Goal: Task Accomplishment & Management: Manage account settings

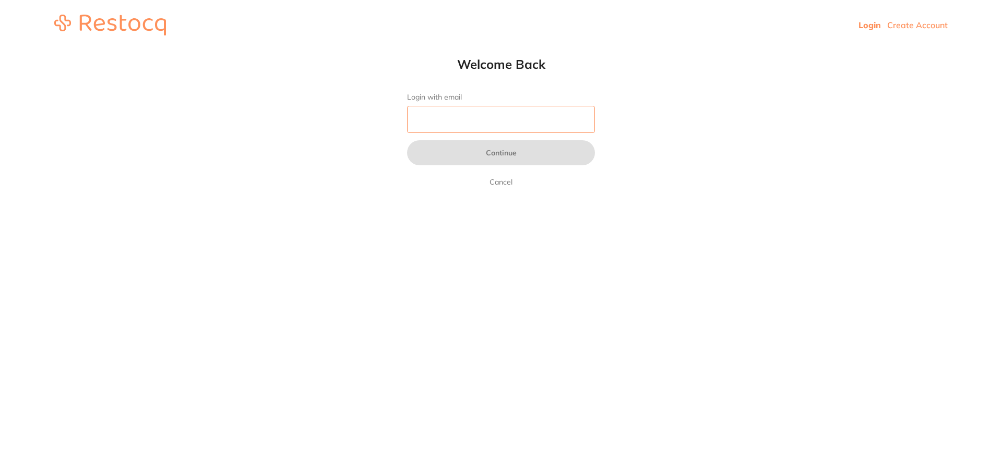
click at [477, 113] on input "Login with email" at bounding box center [501, 119] width 188 height 27
click at [341, 50] on html "Login Create Account Welcome Back Login with email Continue Cancel Welcome back…" at bounding box center [501, 25] width 1002 height 50
click at [457, 112] on input "Login with email" at bounding box center [501, 119] width 188 height 27
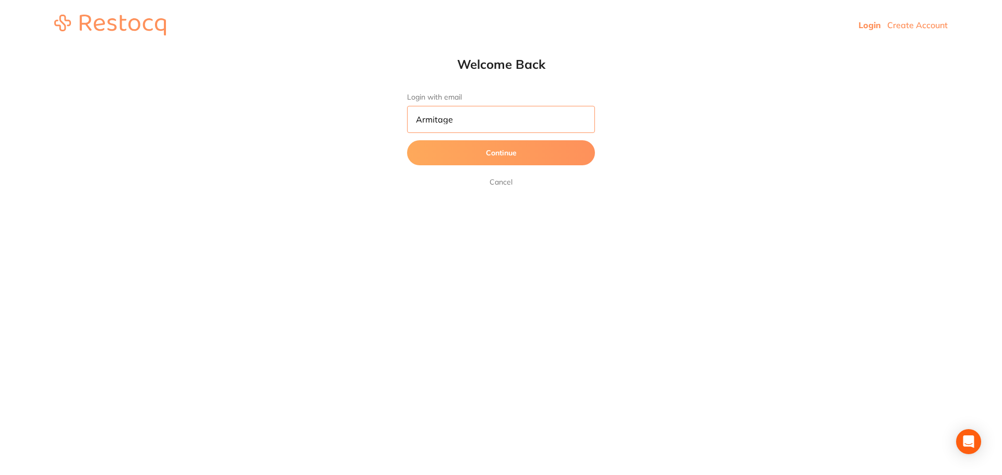
drag, startPoint x: 469, startPoint y: 114, endPoint x: 393, endPoint y: 112, distance: 76.2
click at [389, 116] on div "Welcome Back Login with email Armitage Continue Cancel" at bounding box center [501, 122] width 230 height 132
type input "[EMAIL_ADDRESS][DOMAIN_NAME]"
click at [509, 159] on button "Continue" at bounding box center [501, 152] width 188 height 25
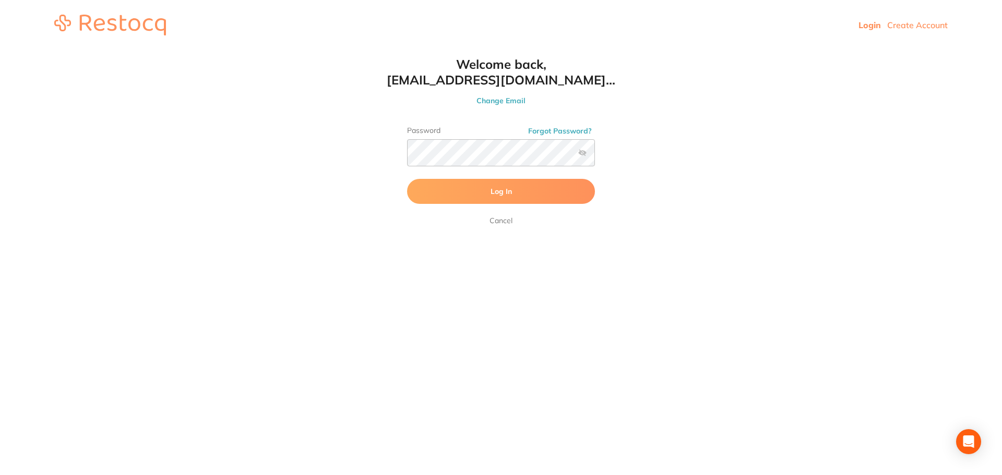
click at [501, 203] on button "Log In" at bounding box center [501, 191] width 188 height 25
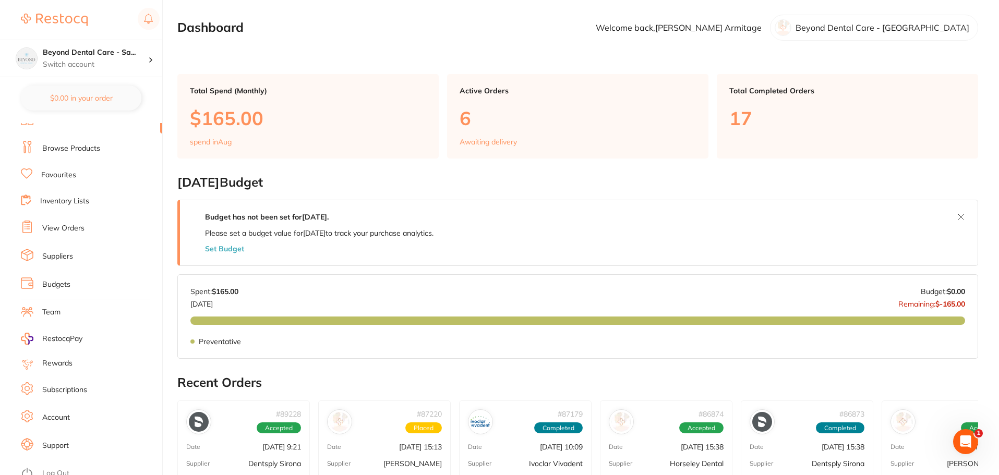
scroll to position [18, 0]
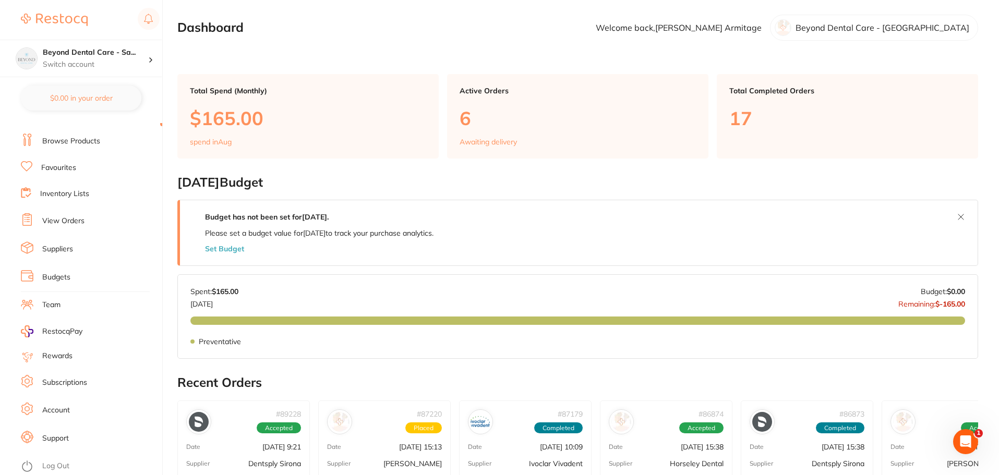
click at [40, 308] on li "Team" at bounding box center [91, 305] width 141 height 16
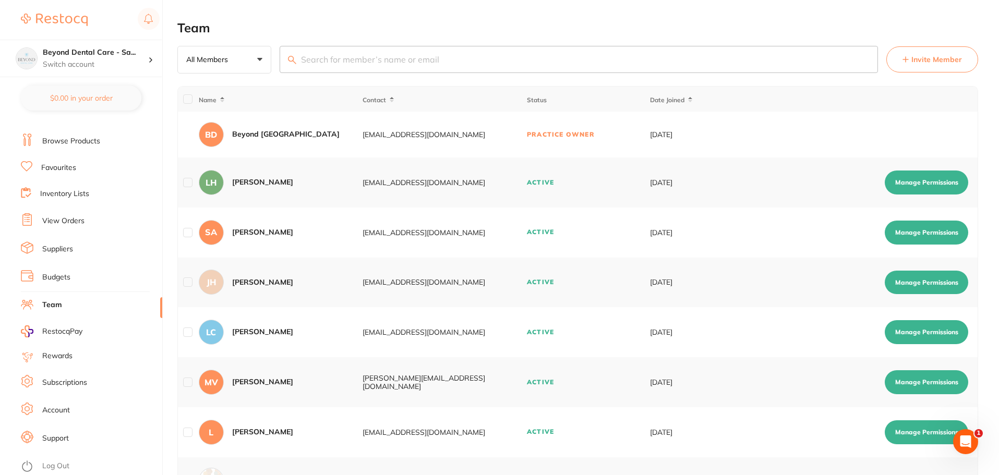
click at [929, 64] on span "Invite Member" at bounding box center [936, 59] width 51 height 10
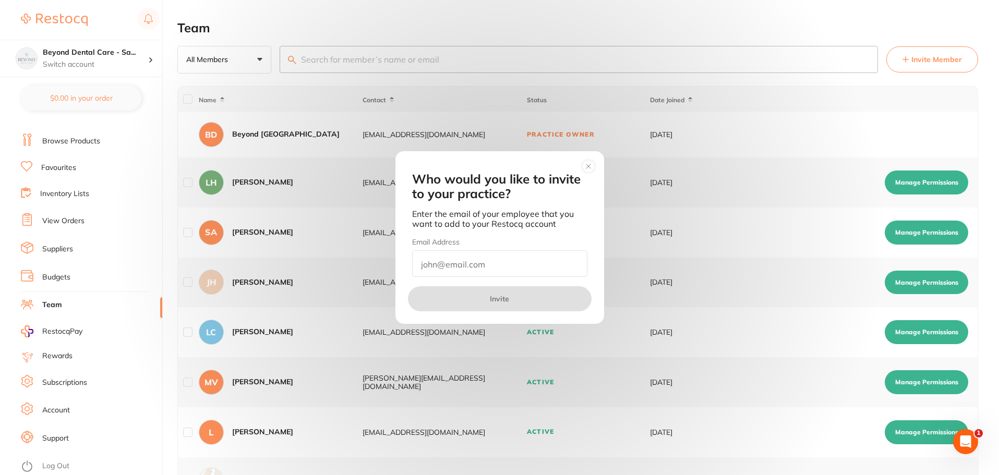
click at [499, 264] on input "email" at bounding box center [499, 263] width 175 height 27
type input "[PERSON_NAME][EMAIL_ADDRESS][DOMAIN_NAME]"
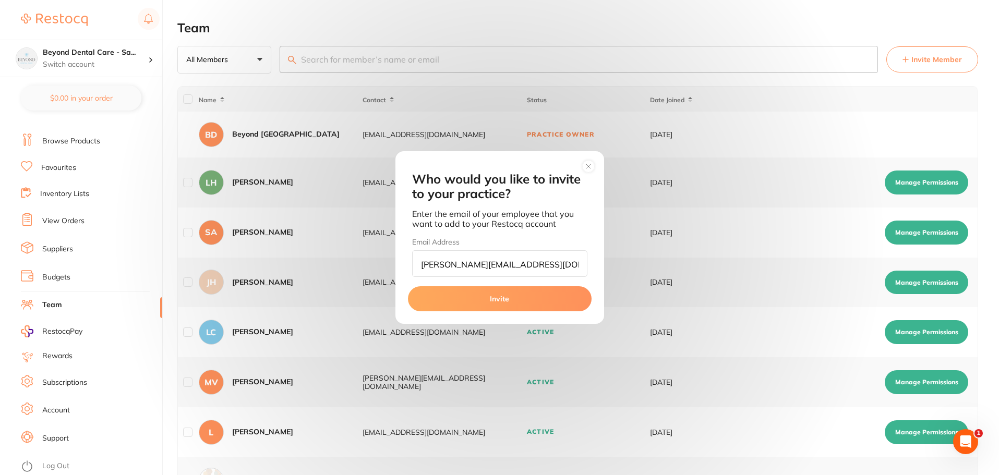
click at [499, 299] on button "Invite" at bounding box center [500, 298] width 184 height 25
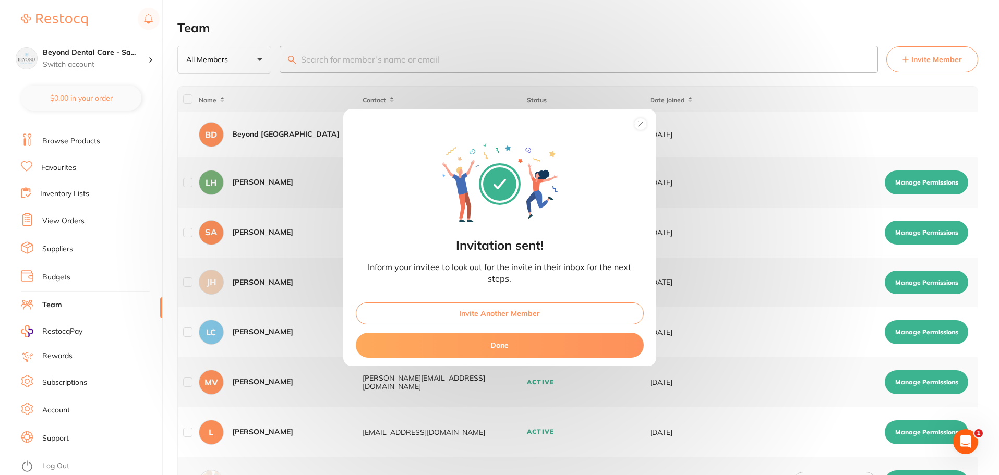
click at [502, 340] on button "Done" at bounding box center [500, 345] width 288 height 25
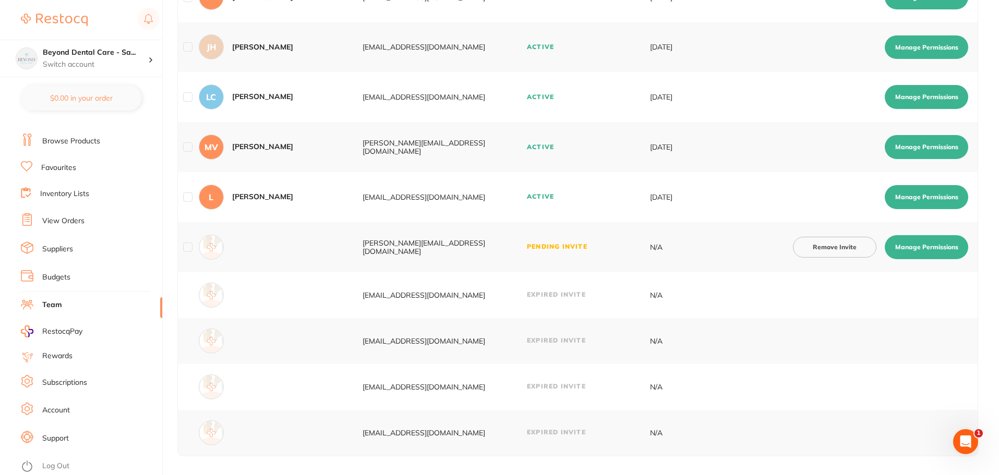
scroll to position [237, 0]
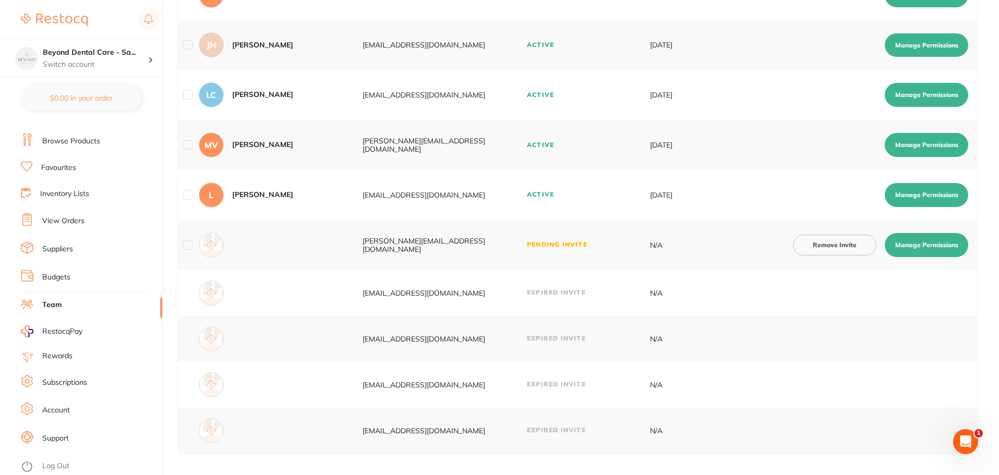
click at [916, 246] on button "Manage Permissions" at bounding box center [926, 245] width 83 height 24
checkbox input "true"
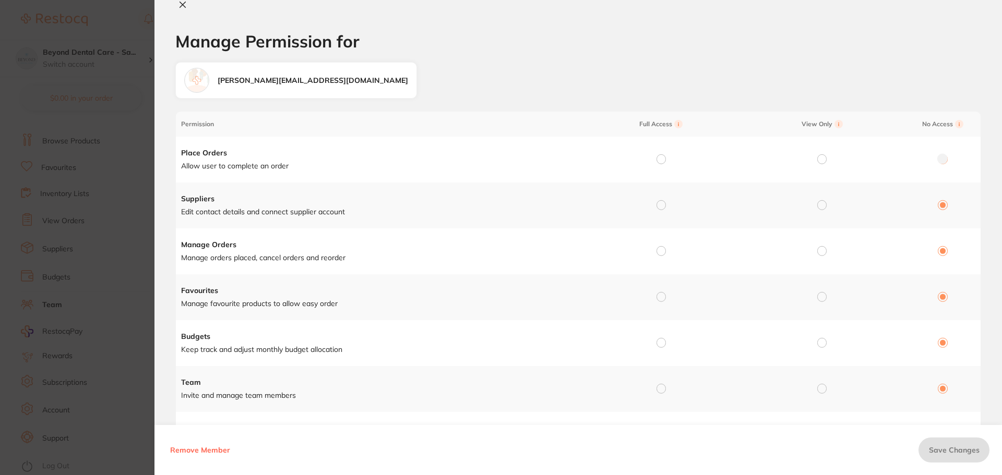
click at [817, 159] on input "radio" at bounding box center [821, 158] width 9 height 9
radio input "true"
radio input "false"
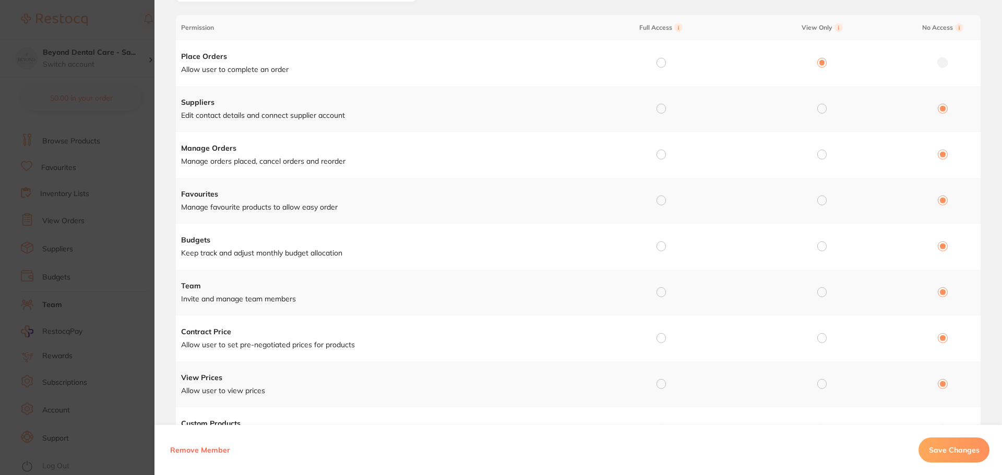
scroll to position [104, 0]
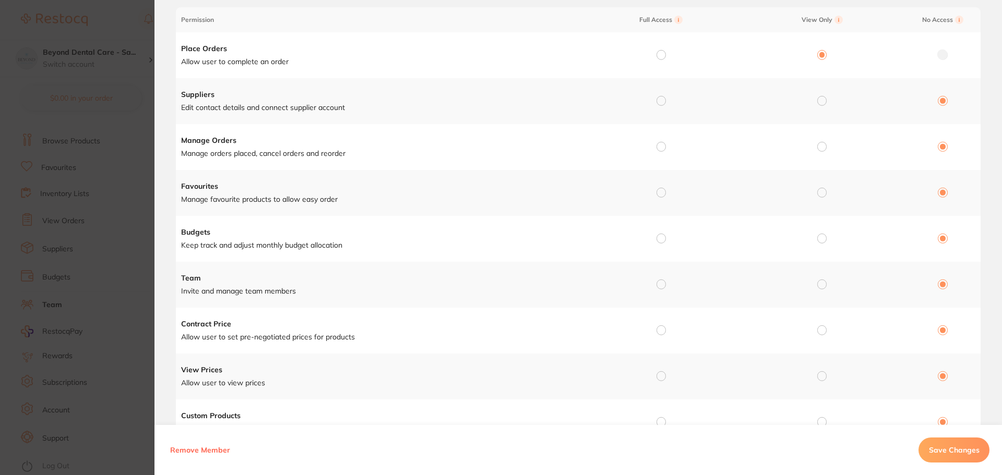
click at [817, 99] on input "radio" at bounding box center [821, 100] width 9 height 9
radio input "true"
radio input "false"
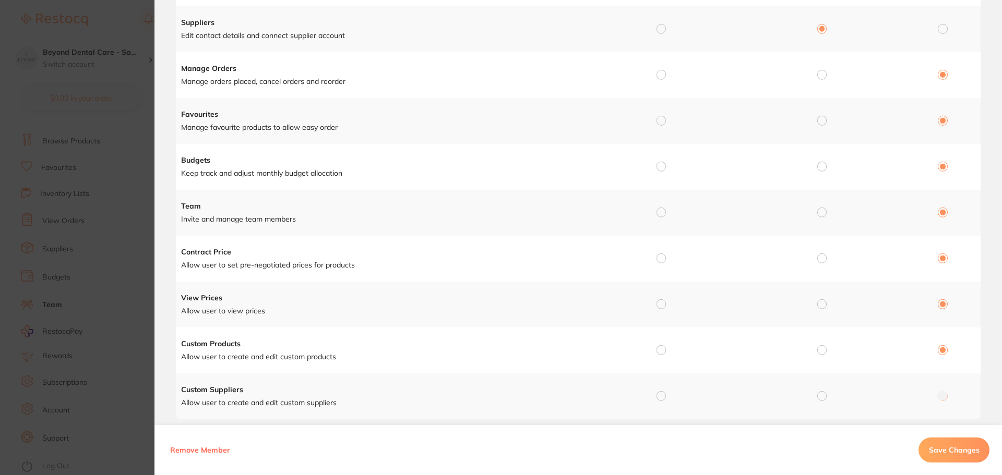
scroll to position [199, 0]
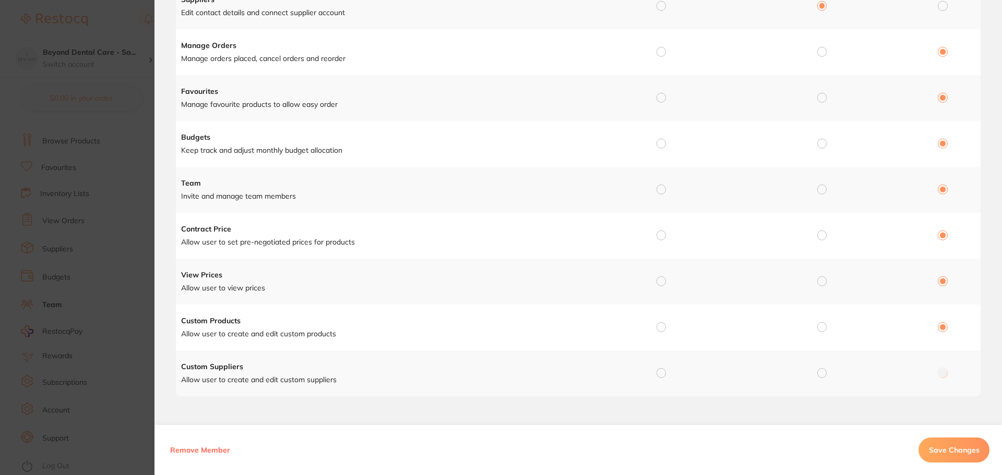
click at [657, 50] on input "radio" at bounding box center [660, 51] width 9 height 9
radio input "true"
radio input "false"
click at [661, 97] on input "radio" at bounding box center [660, 97] width 9 height 9
radio input "true"
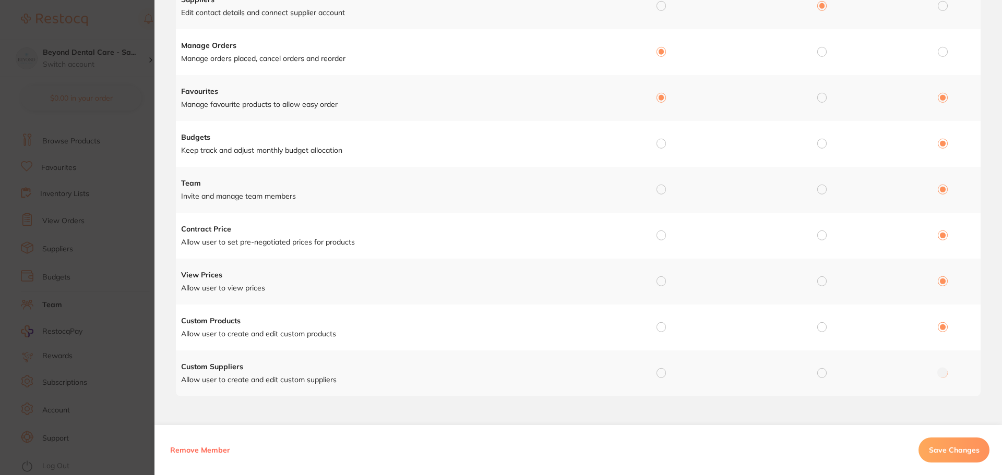
radio input "false"
click at [820, 142] on input "radio" at bounding box center [821, 143] width 9 height 9
radio input "true"
radio input "false"
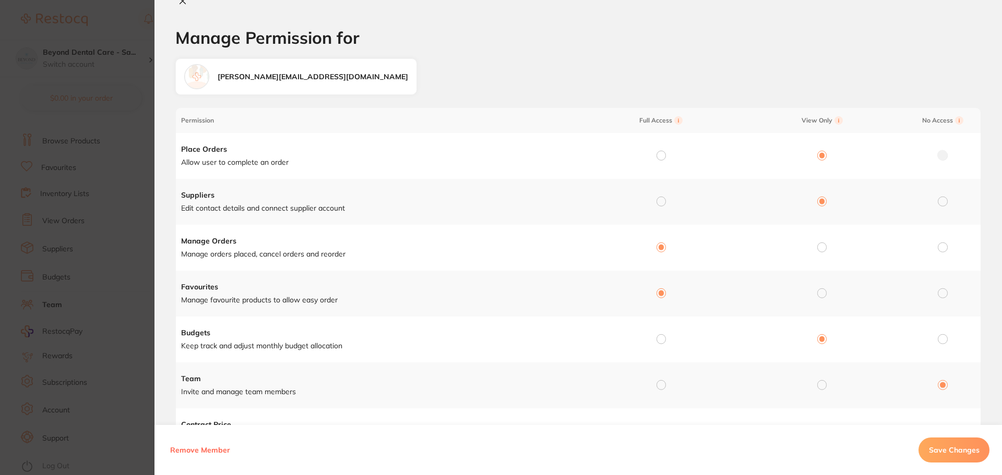
scroll to position [0, 0]
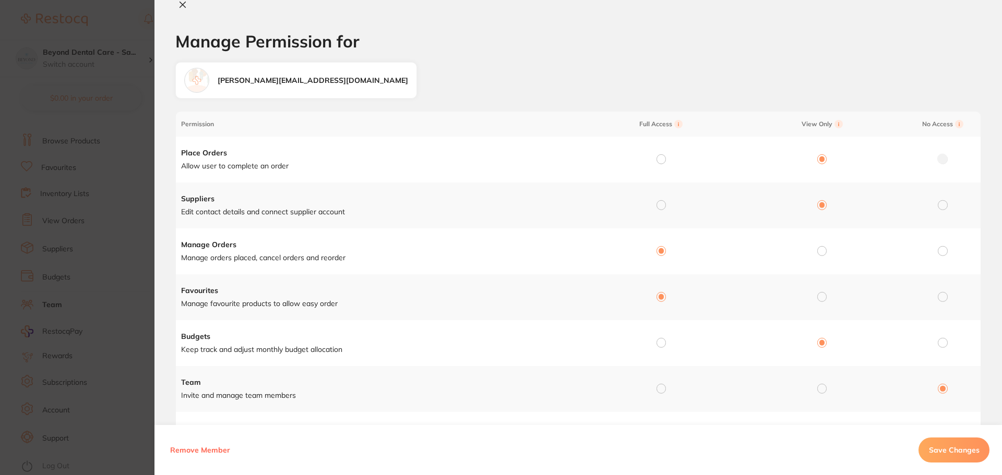
click at [962, 450] on span "Save Changes" at bounding box center [954, 450] width 51 height 9
click at [182, 5] on icon at bounding box center [183, 5] width 6 height 6
checkbox input "false"
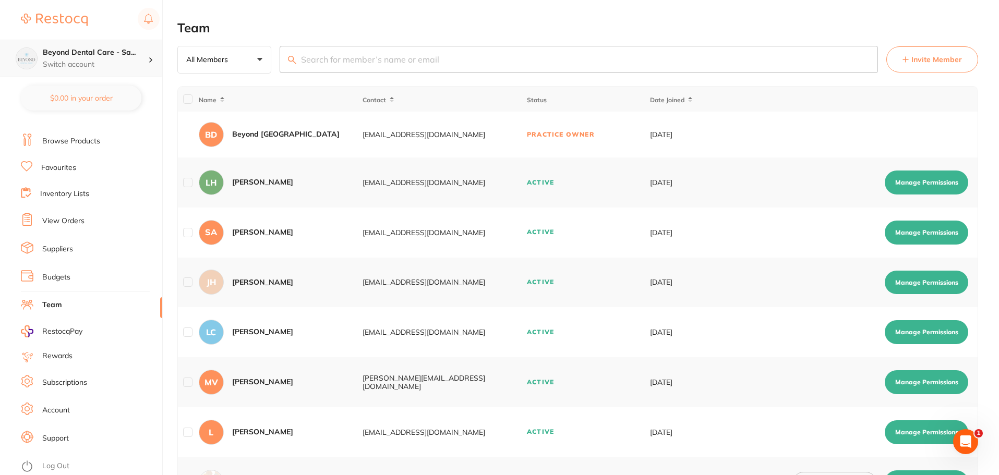
click at [141, 53] on h4 "Beyond Dental Care - Sa..." at bounding box center [95, 52] width 105 height 10
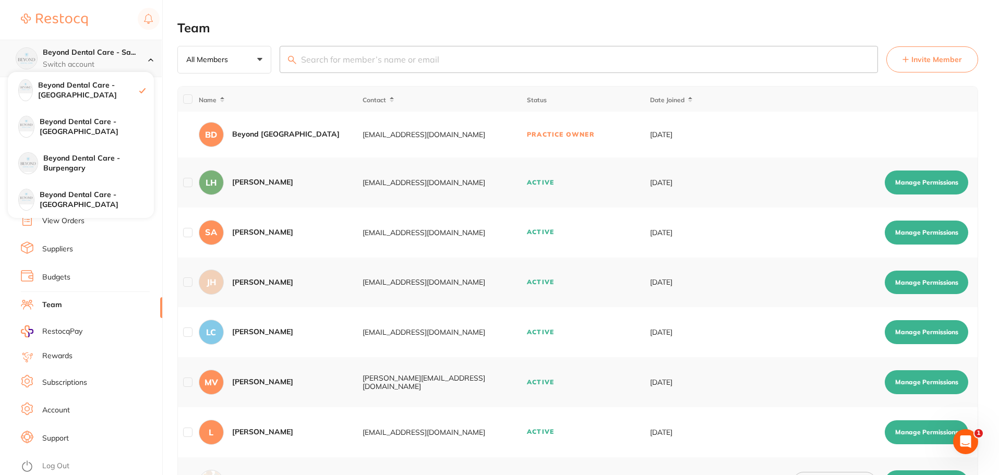
click at [81, 58] on div "Beyond Dental Care - Sa... Switch account" at bounding box center [95, 58] width 105 height 22
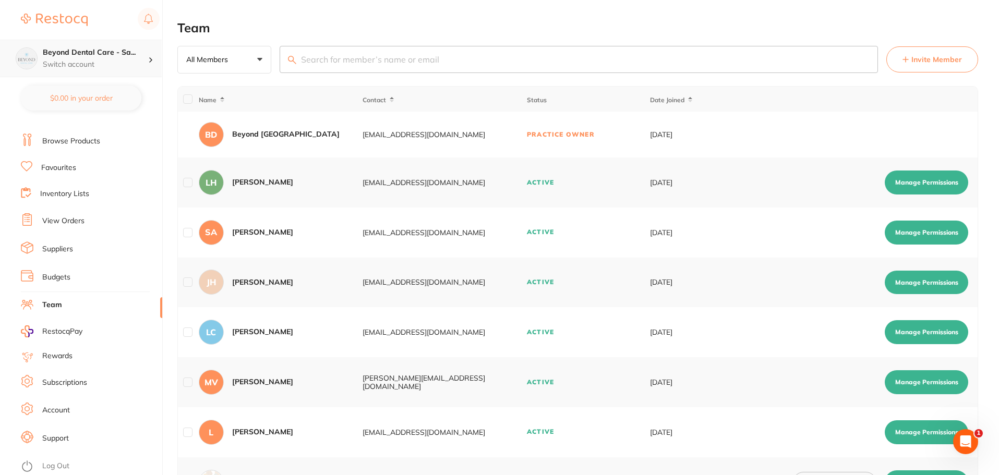
click at [145, 57] on h4 "Beyond Dental Care - Sa..." at bounding box center [95, 52] width 105 height 10
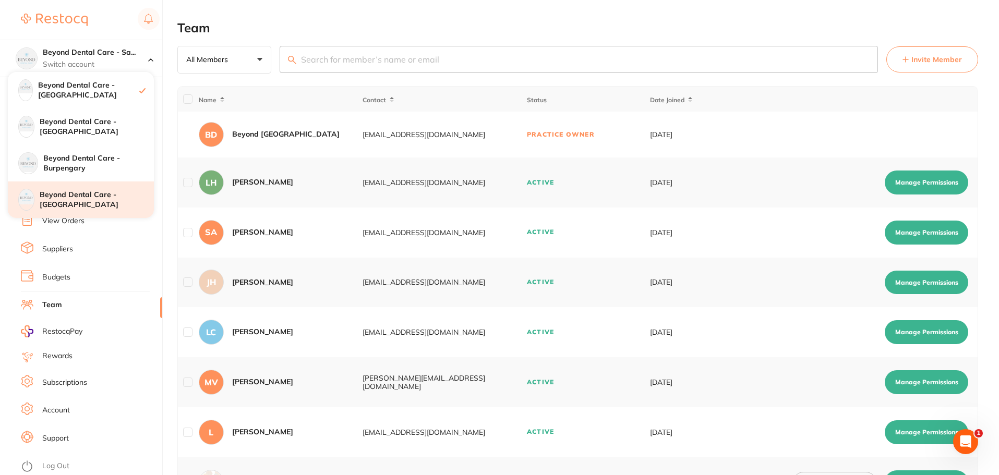
click at [81, 196] on h4 "Beyond Dental Care - [GEOGRAPHIC_DATA]" at bounding box center [97, 200] width 114 height 20
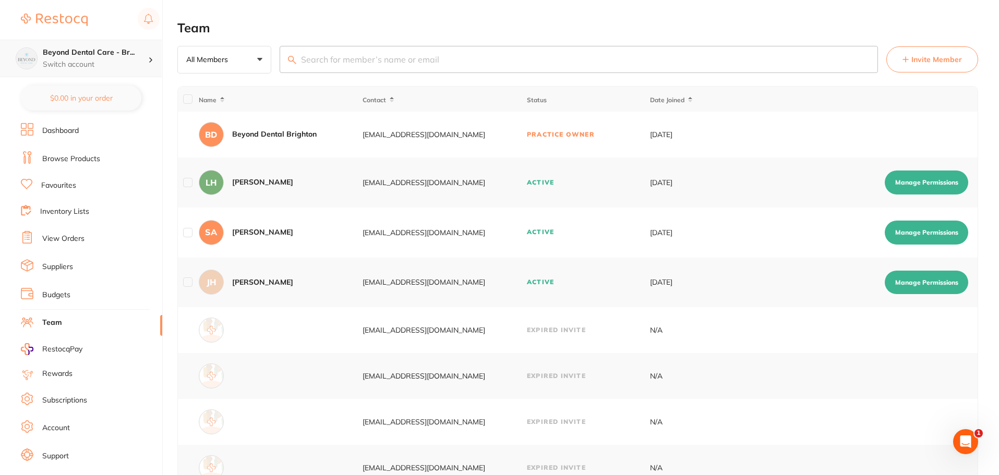
click at [140, 60] on p "Switch account" at bounding box center [95, 64] width 105 height 10
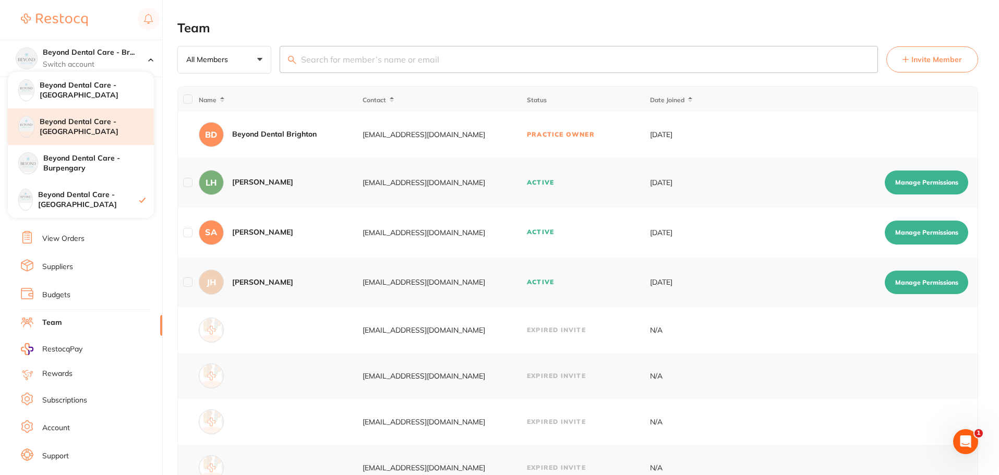
click at [66, 128] on h4 "Beyond Dental Care - [GEOGRAPHIC_DATA]" at bounding box center [97, 127] width 114 height 20
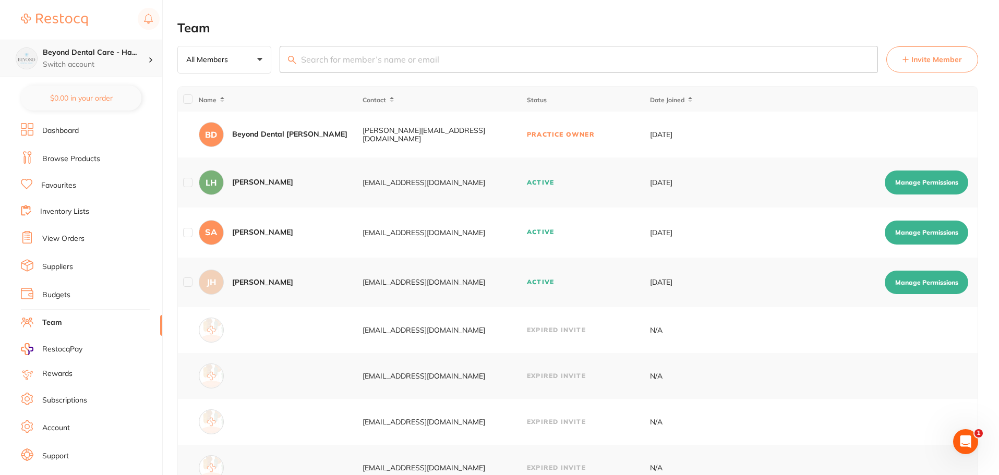
click at [134, 50] on h4 "Beyond Dental Care - Ha..." at bounding box center [95, 52] width 105 height 10
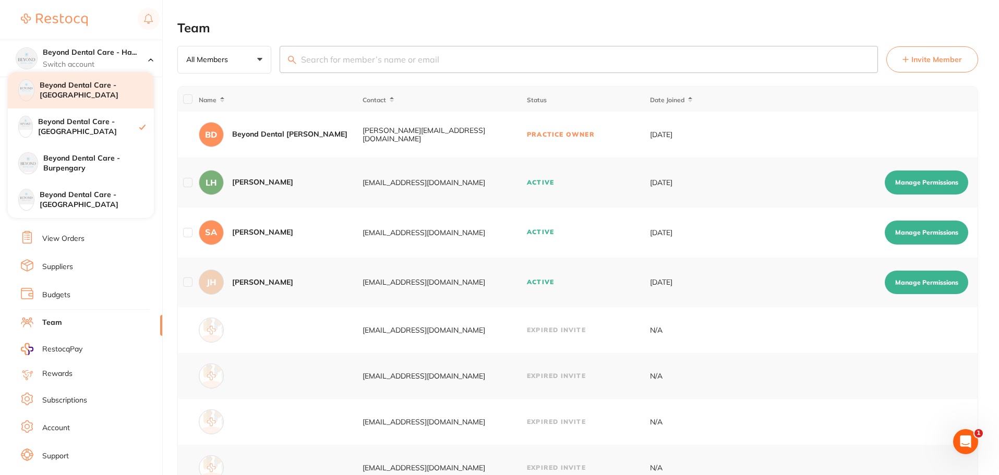
click at [97, 92] on h4 "Beyond Dental Care - [GEOGRAPHIC_DATA]" at bounding box center [97, 90] width 114 height 20
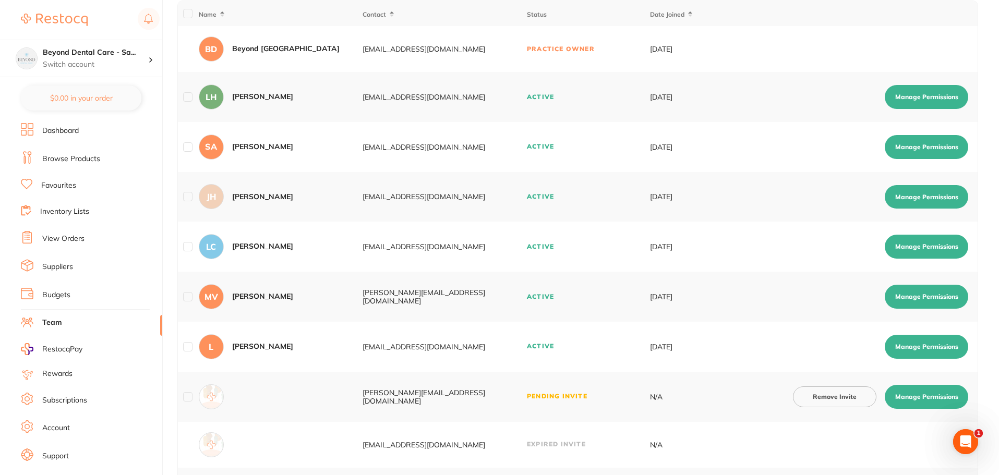
scroll to position [156, 0]
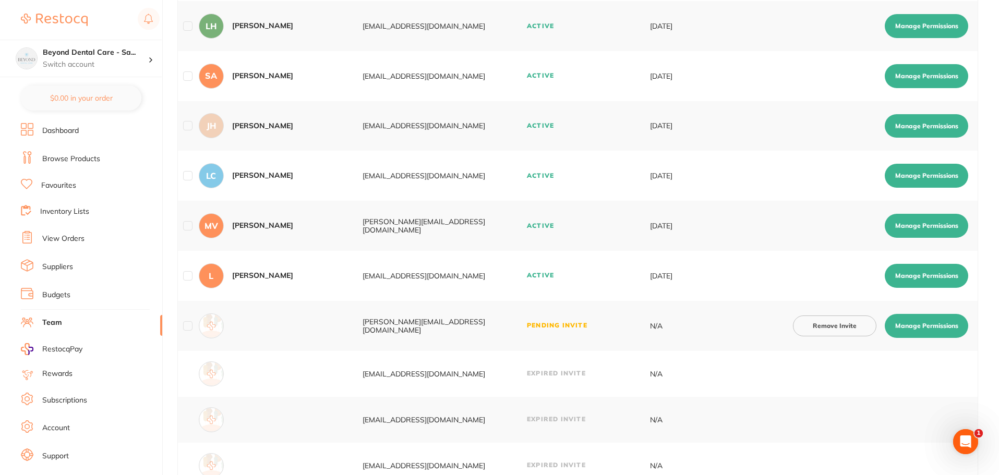
click at [823, 328] on button "Remove Invite" at bounding box center [834, 326] width 83 height 21
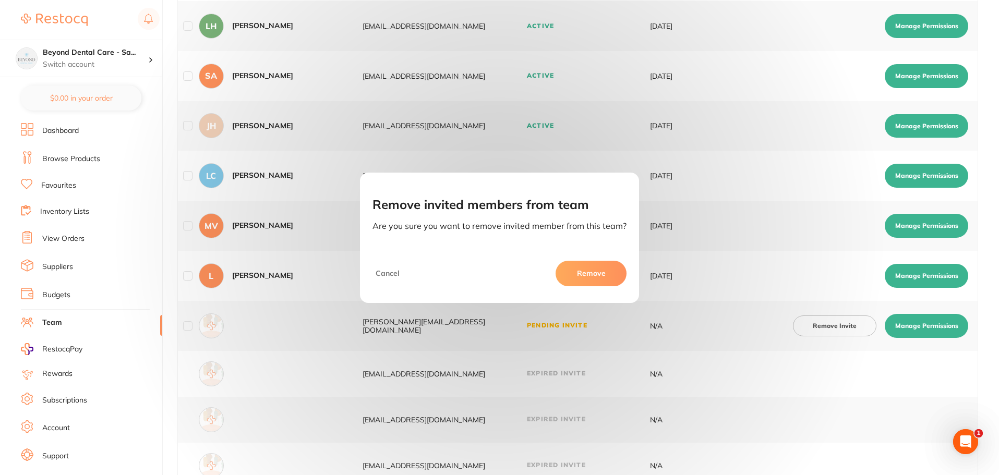
click at [588, 271] on button "Remove" at bounding box center [591, 273] width 71 height 25
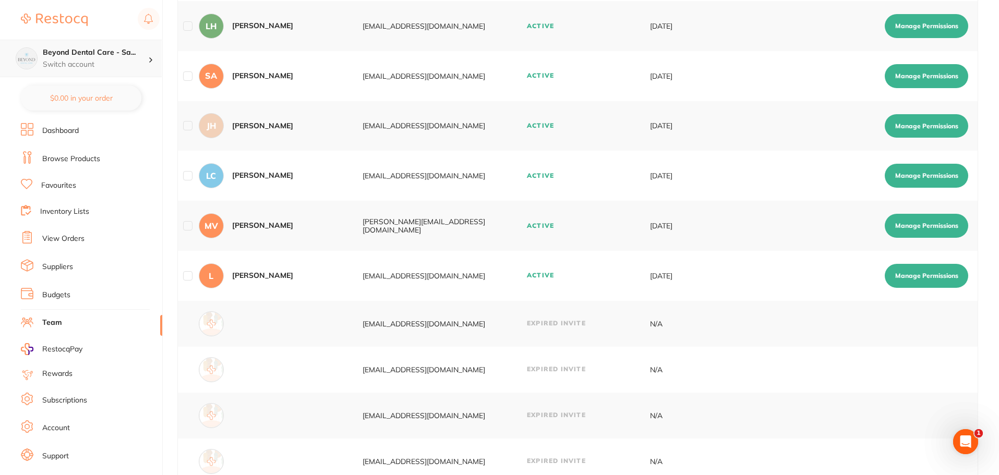
click at [142, 58] on div "Beyond Dental Care - Sa... Switch account" at bounding box center [95, 58] width 105 height 22
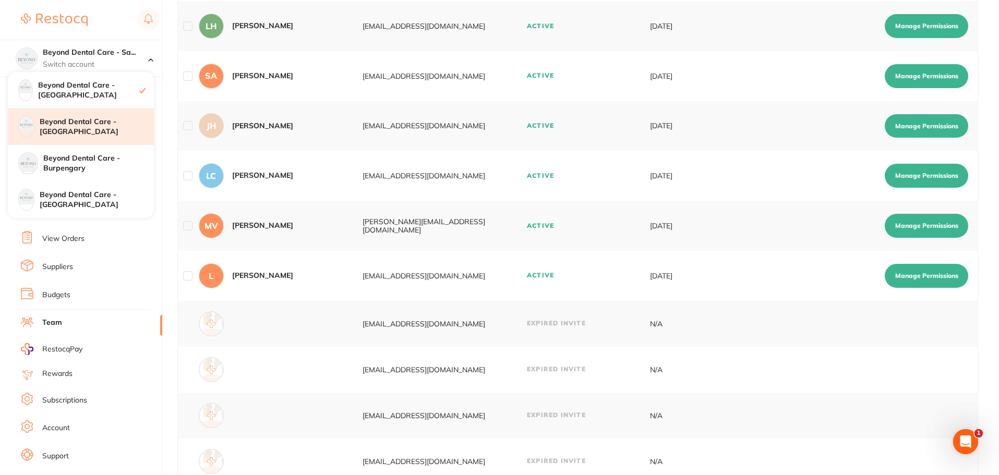
click at [75, 130] on h4 "Beyond Dental Care - [GEOGRAPHIC_DATA]" at bounding box center [97, 127] width 114 height 20
